Goal: Find specific page/section: Find specific page/section

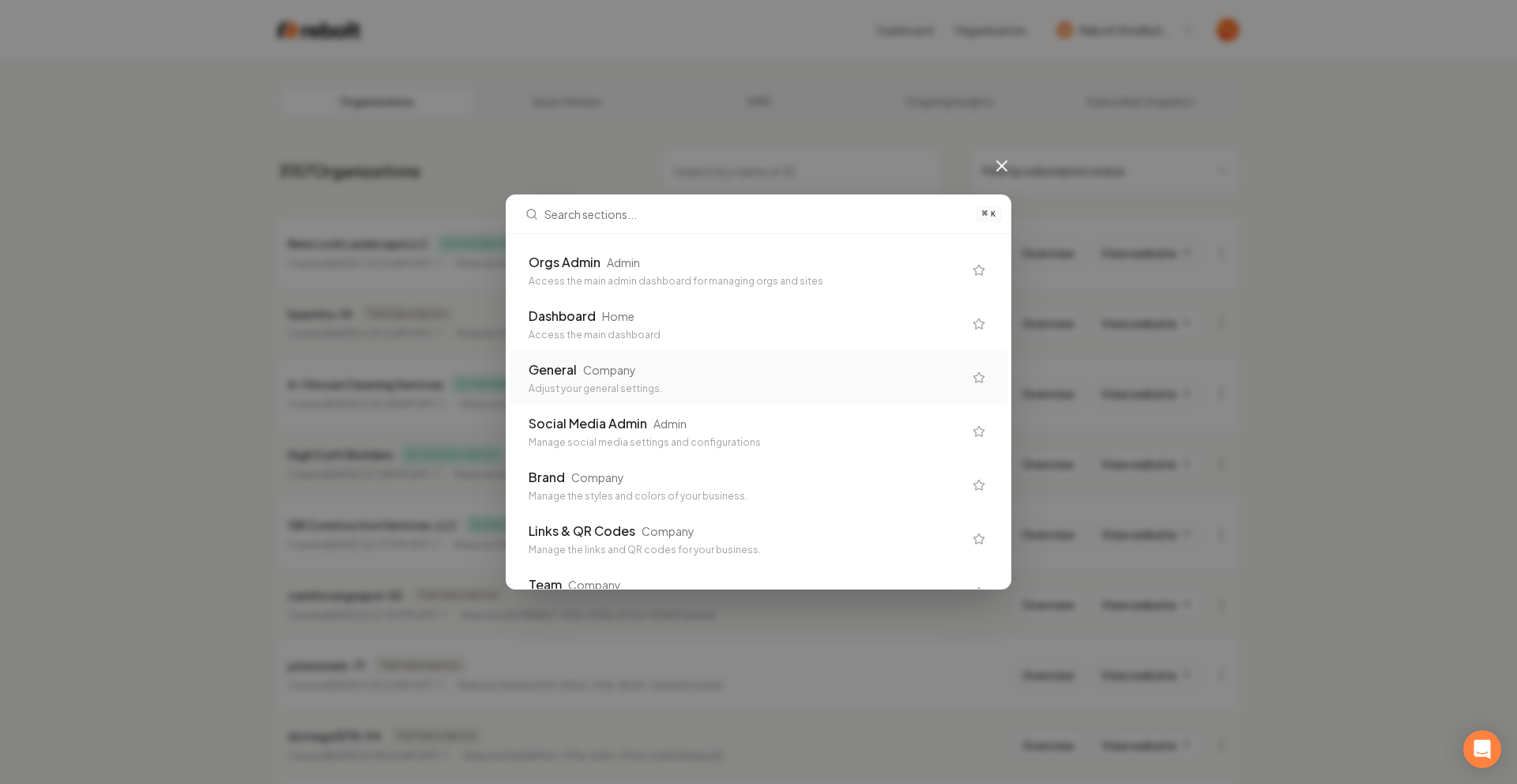
click at [629, 388] on div "Adjust your general settings." at bounding box center [746, 388] width 435 height 13
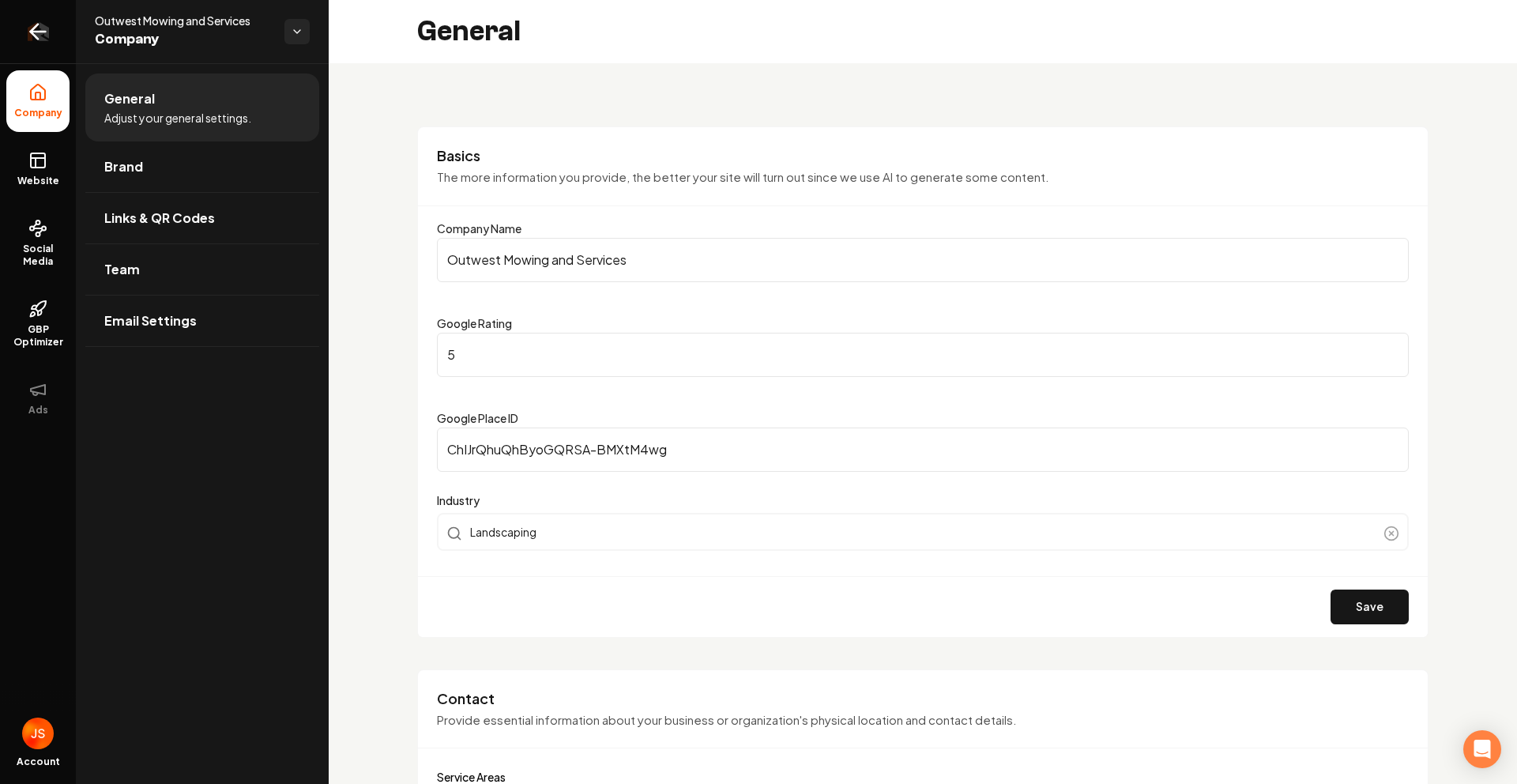
click at [37, 36] on icon "Return to dashboard" at bounding box center [38, 32] width 26 height 26
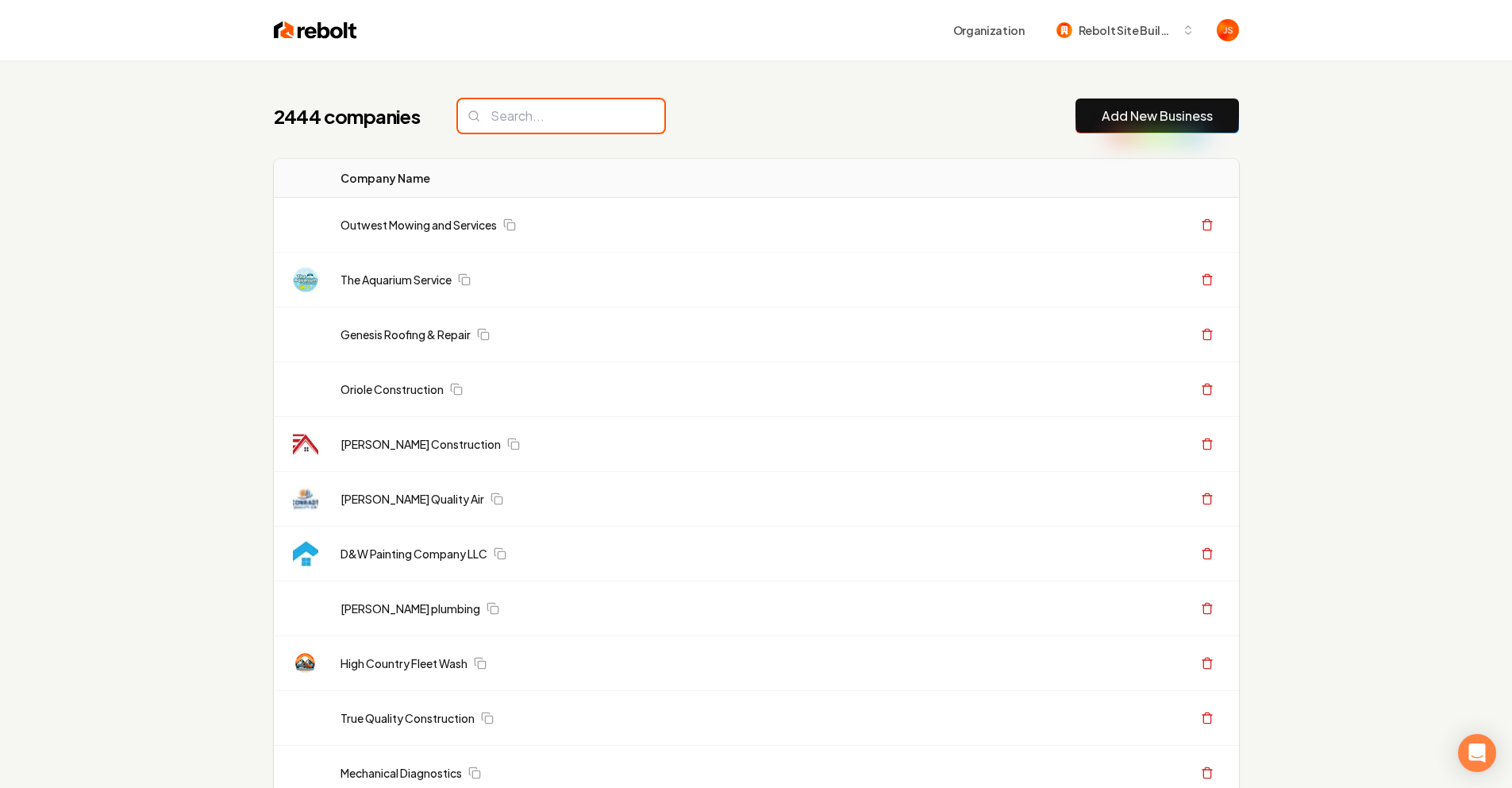
click at [538, 101] on input "search" at bounding box center [561, 115] width 206 height 33
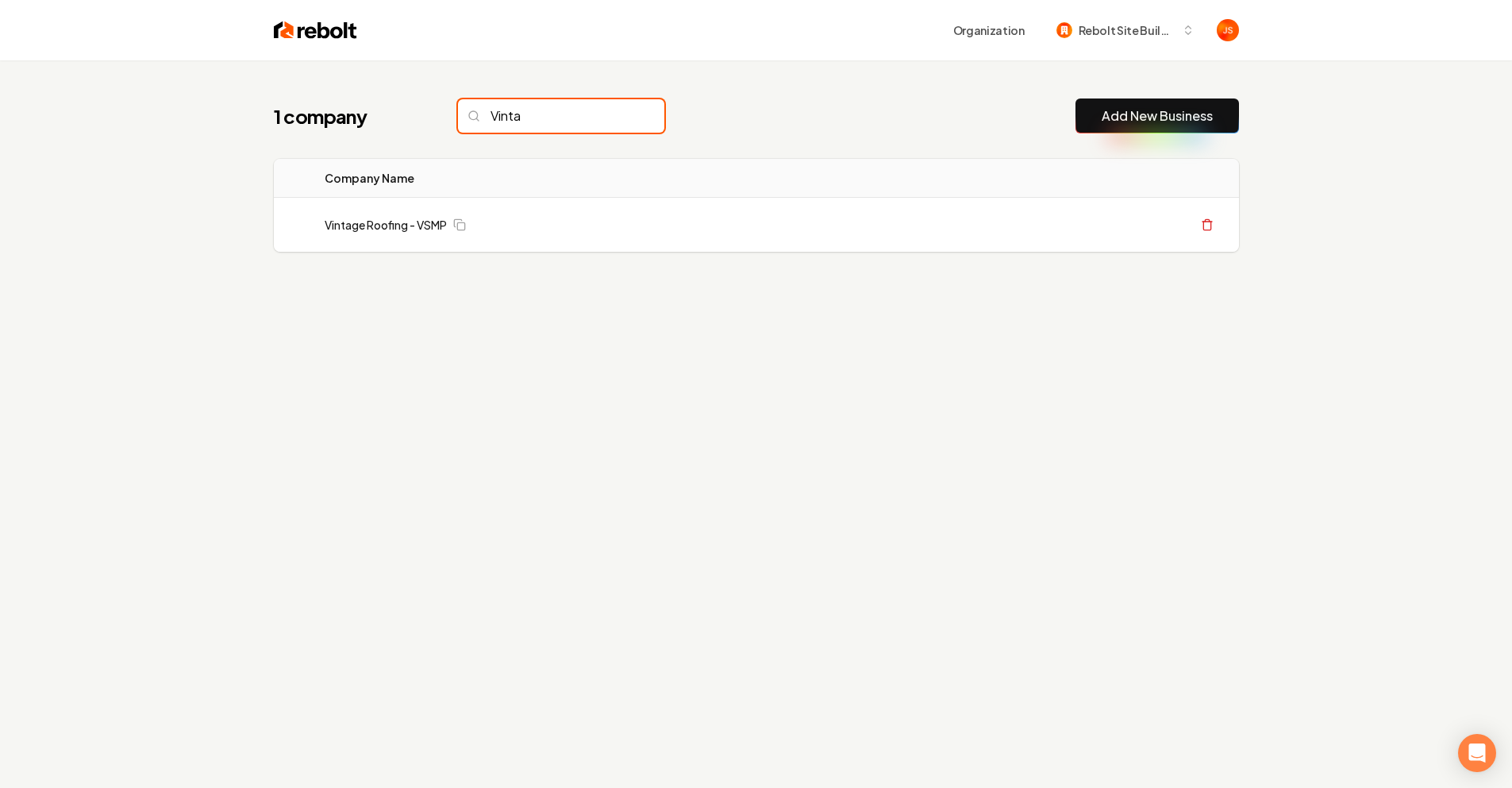
type input "Vinta"
